Goal: Information Seeking & Learning: Find specific fact

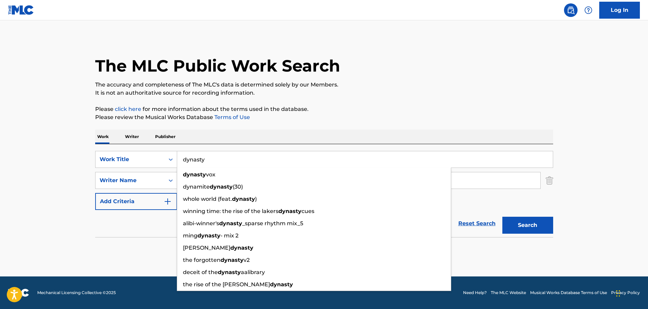
type input "dynasty"
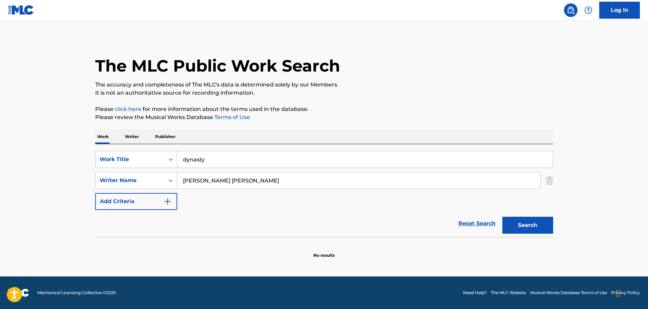
click at [518, 224] on button "Search" at bounding box center [528, 225] width 51 height 17
drag, startPoint x: 222, startPoint y: 180, endPoint x: 145, endPoint y: 182, distance: 77.3
click at [152, 182] on div "SearchWithCriteria771831e1-3b45-4554-8884-ddbf2319ae39 Writer Name [PERSON_NAME…" at bounding box center [324, 180] width 458 height 17
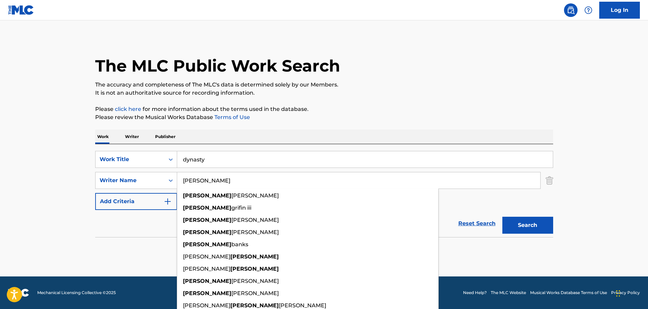
type input "[PERSON_NAME]"
click at [524, 221] on button "Search" at bounding box center [528, 225] width 51 height 17
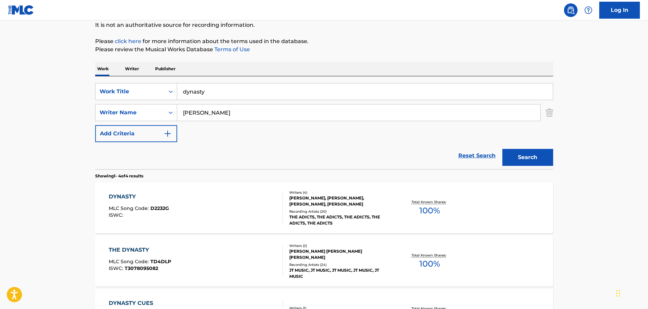
scroll to position [220, 0]
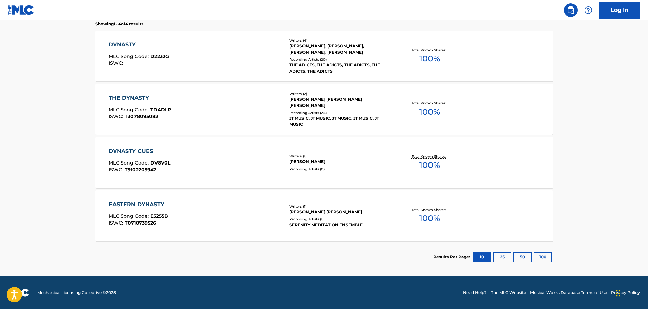
click at [211, 166] on div "DYNASTY CUES MLC Song Code : DV8V0L ISWC : T9102205947" at bounding box center [196, 162] width 174 height 30
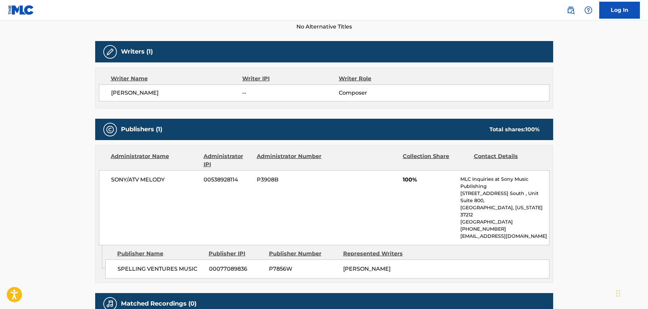
scroll to position [203, 0]
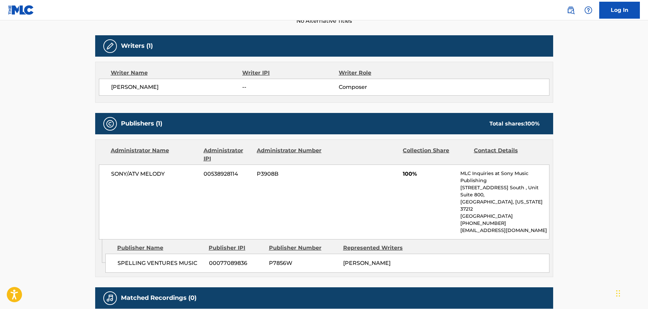
click at [140, 91] on div "[PERSON_NAME] -- Composer" at bounding box center [324, 87] width 451 height 17
copy div "[PERSON_NAME]"
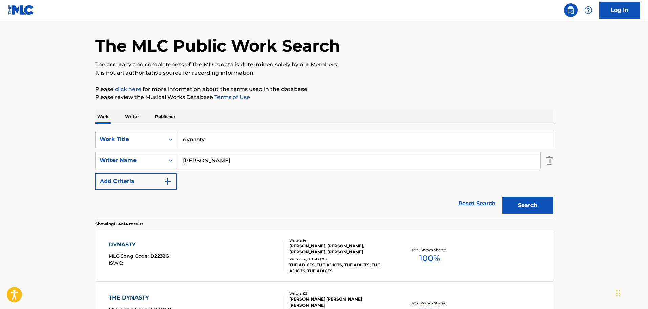
scroll to position [16, 0]
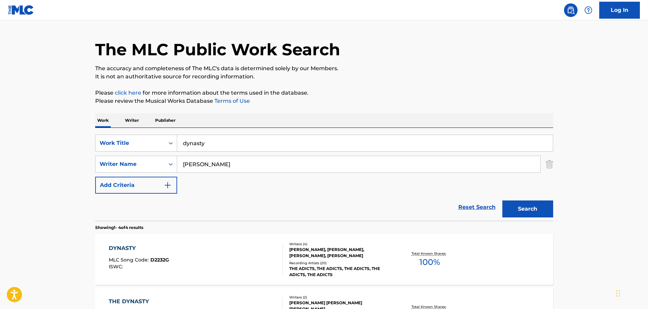
click at [205, 165] on input "[PERSON_NAME]" at bounding box center [358, 164] width 363 height 16
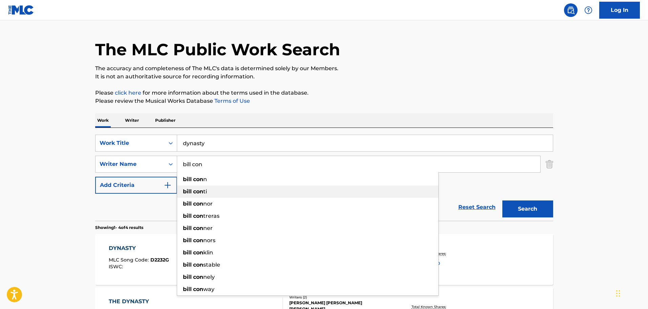
click at [218, 189] on div "bill con ti" at bounding box center [307, 191] width 261 height 12
type input "[PERSON_NAME]"
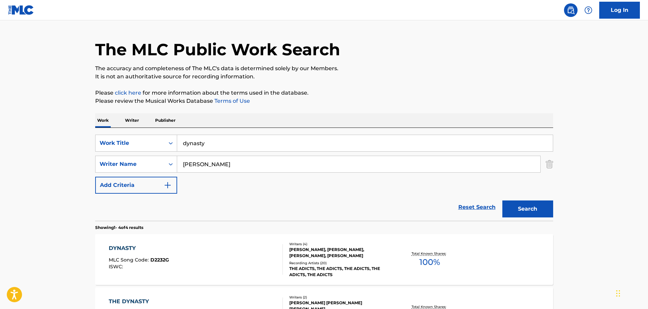
click at [516, 209] on button "Search" at bounding box center [528, 208] width 51 height 17
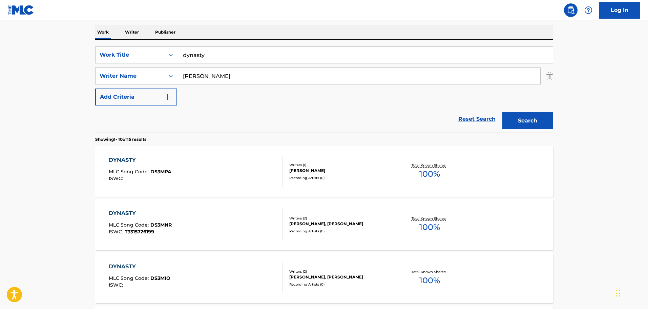
scroll to position [118, 0]
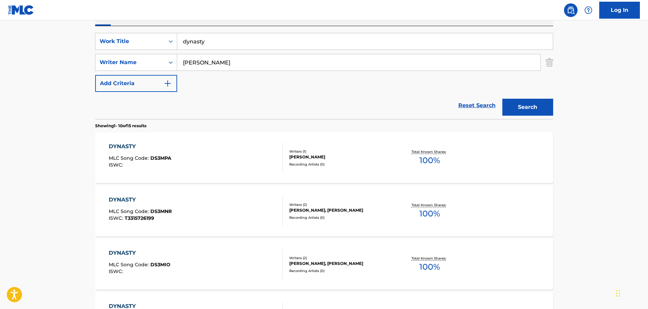
click at [241, 152] on div "DYNASTY MLC Song Code : DS3MPA ISWC :" at bounding box center [196, 157] width 174 height 30
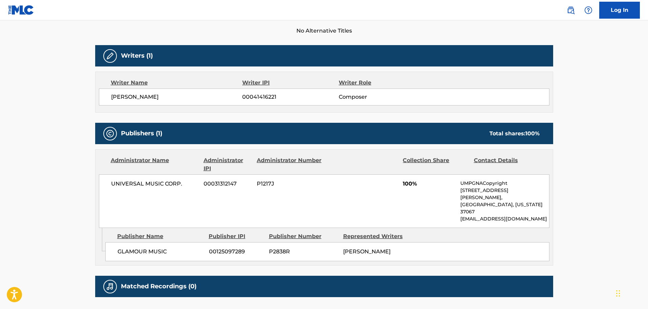
scroll to position [203, 0]
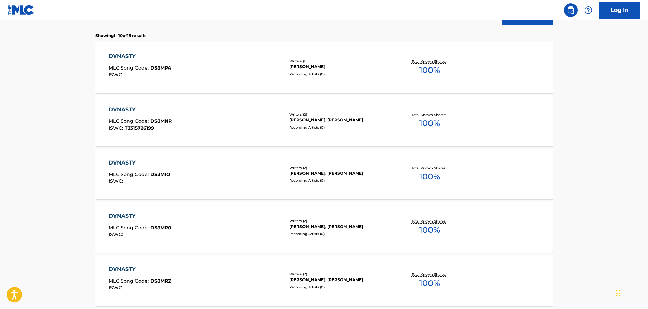
scroll to position [118, 0]
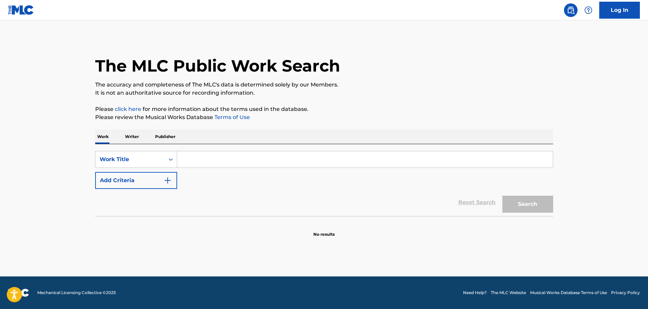
drag, startPoint x: 203, startPoint y: 168, endPoint x: 204, endPoint y: 162, distance: 6.8
click at [203, 168] on div "SearchWithCriteria146defd7-dc0f-4b31-b812-345c22939f4f Work Title Add Criteria" at bounding box center [324, 170] width 458 height 38
click at [164, 181] on img "Search Form" at bounding box center [168, 180] width 8 height 8
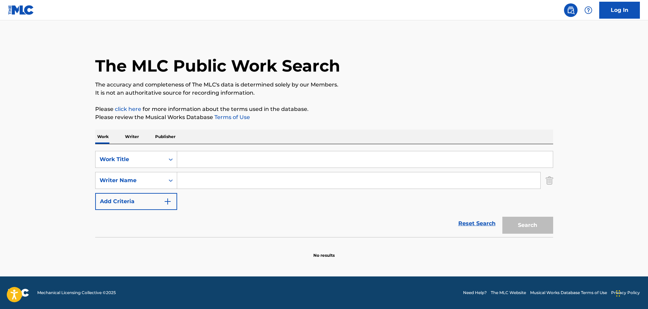
click at [201, 176] on input "Search Form" at bounding box center [358, 180] width 363 height 16
type input "Marvin Laird"
click at [204, 163] on input "Search Form" at bounding box center [365, 159] width 376 height 16
click at [204, 163] on input "du" at bounding box center [365, 159] width 376 height 16
drag, startPoint x: 187, startPoint y: 162, endPoint x: 194, endPoint y: 161, distance: 6.9
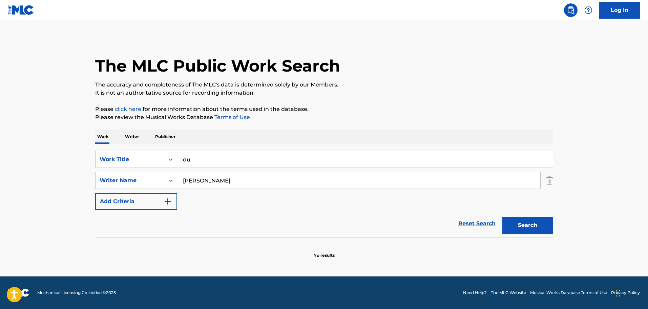
click at [192, 161] on input "du" at bounding box center [365, 159] width 376 height 16
click at [202, 161] on input "dynasrty" at bounding box center [365, 159] width 376 height 16
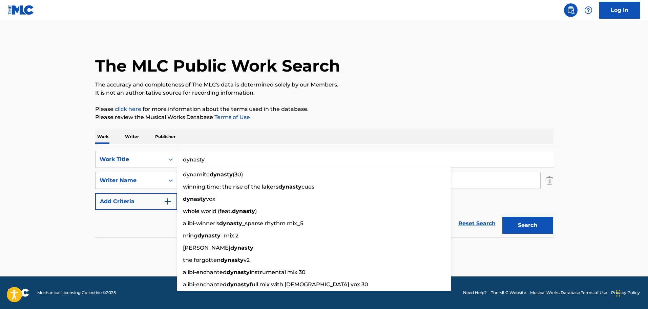
type input "dynasty"
click at [537, 227] on button "Search" at bounding box center [528, 225] width 51 height 17
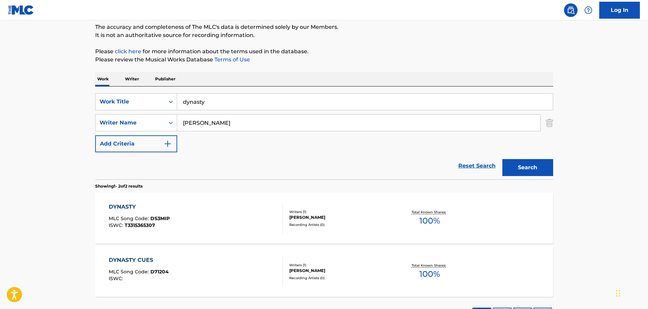
scroll to position [68, 0]
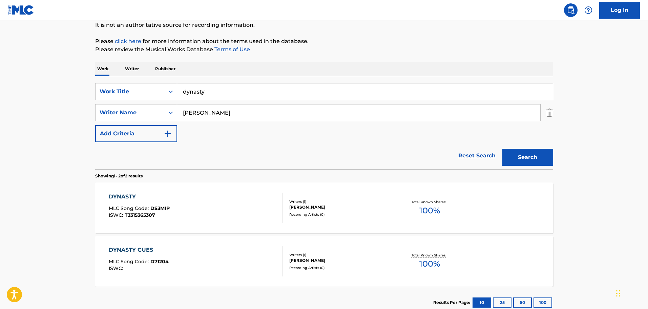
click at [253, 218] on div "DYNASTY MLC Song Code : DS3MIP ISWC : T3315365307" at bounding box center [196, 207] width 174 height 30
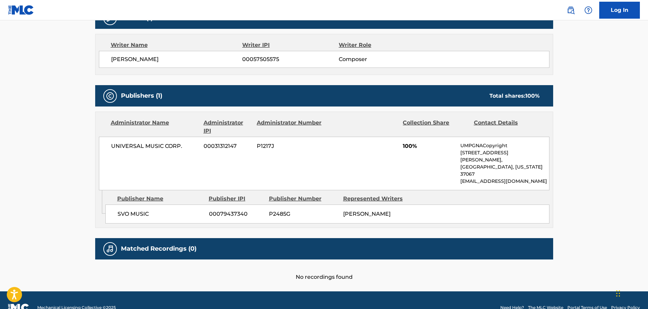
scroll to position [232, 0]
